Goal: Navigation & Orientation: Find specific page/section

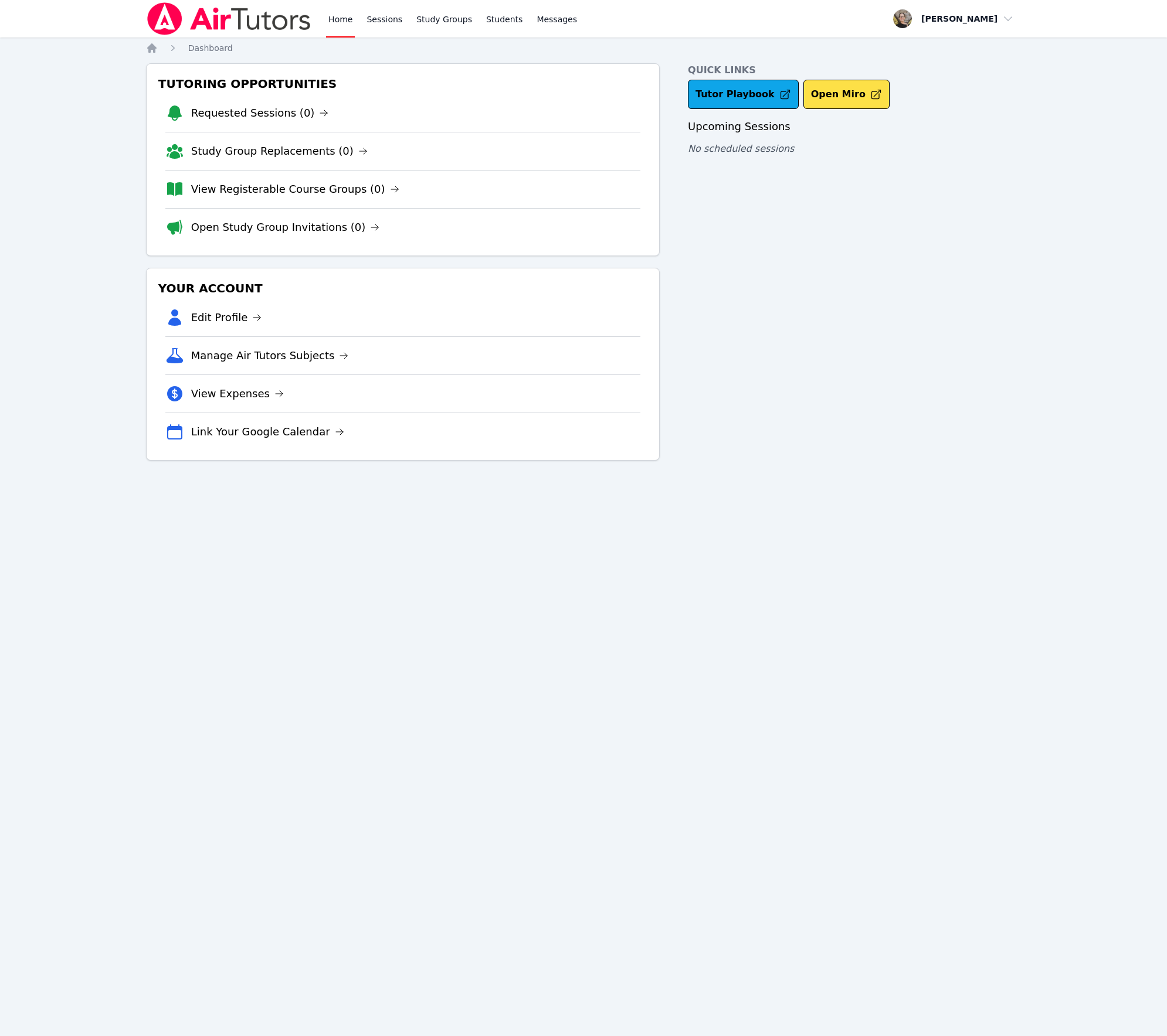
click at [689, 244] on div "Quick Links Tutor Playbook Open Miro Upcoming Sessions No scheduled sessions" at bounding box center [854, 262] width 333 height 398
